Goal: Entertainment & Leisure: Consume media (video, audio)

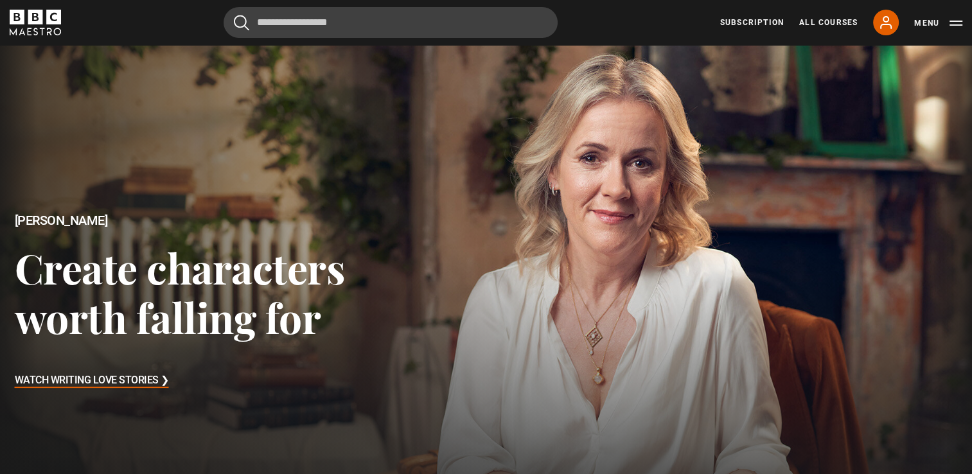
click at [131, 382] on h3 "Watch Writing Love Stories ❯" at bounding box center [92, 380] width 154 height 19
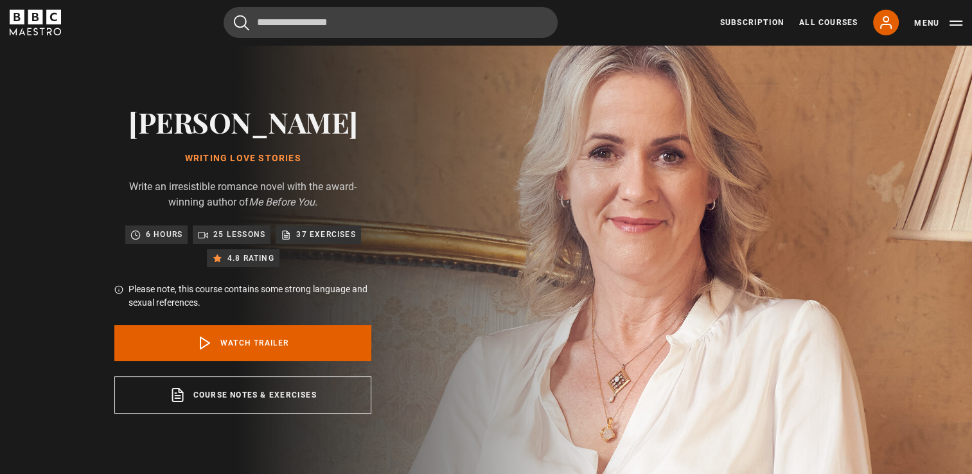
scroll to position [64, 0]
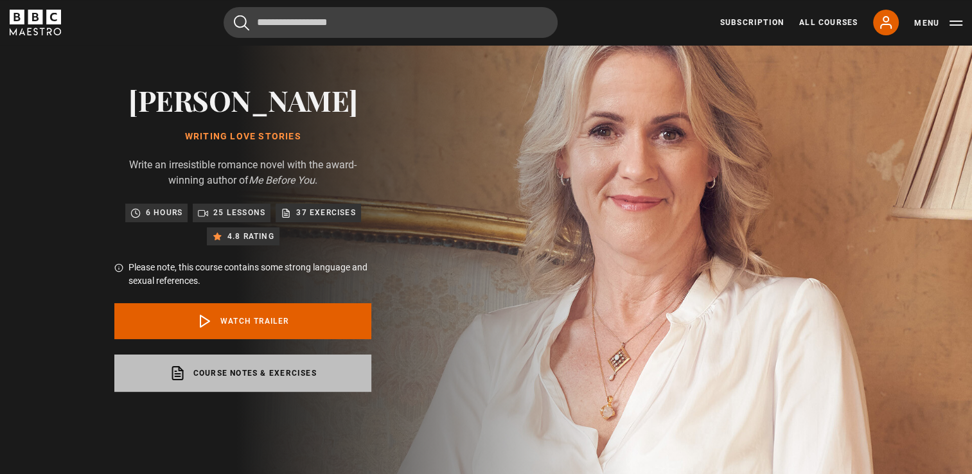
click at [244, 375] on link "Course notes & exercises opens in a new tab" at bounding box center [242, 373] width 257 height 37
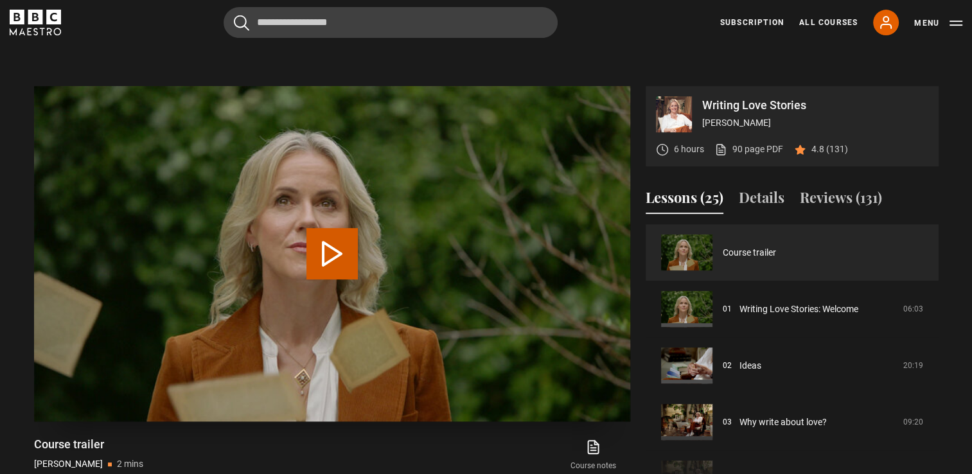
scroll to position [578, 0]
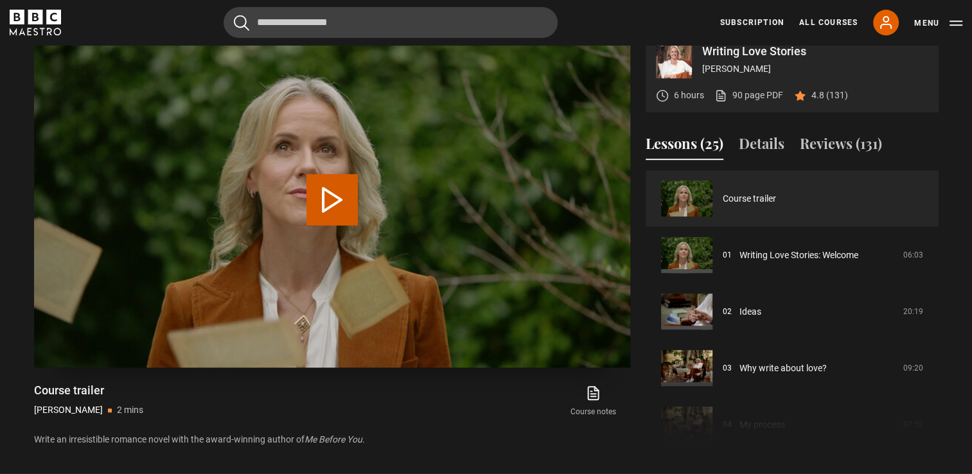
click at [344, 206] on button "Play Video" at bounding box center [331, 199] width 51 height 51
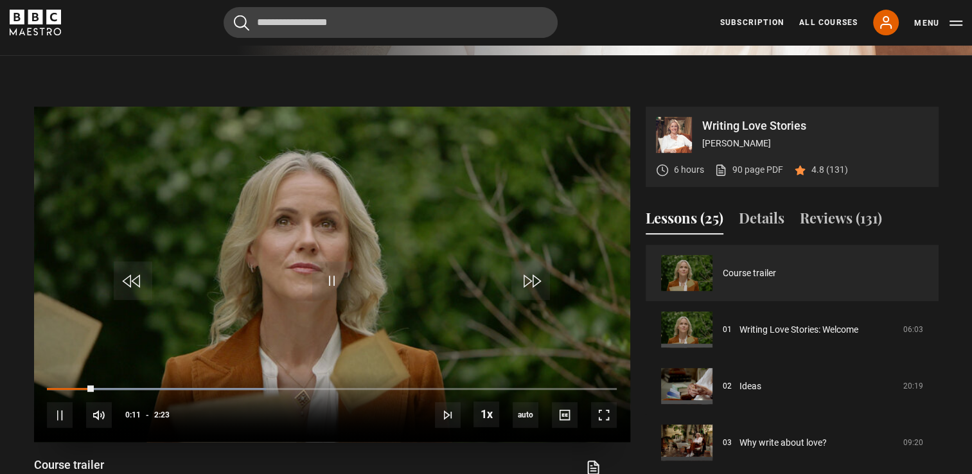
scroll to position [514, 0]
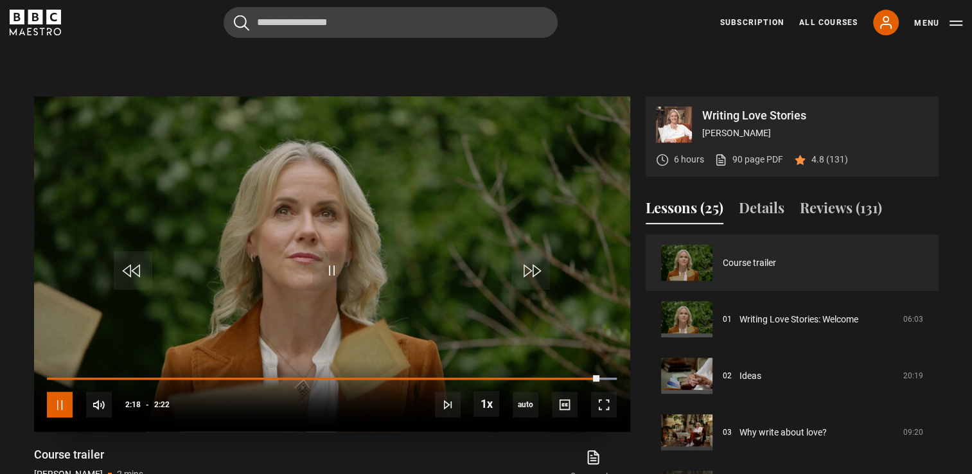
click at [57, 402] on span "Video Player" at bounding box center [60, 405] width 26 height 26
